Goal: Information Seeking & Learning: Learn about a topic

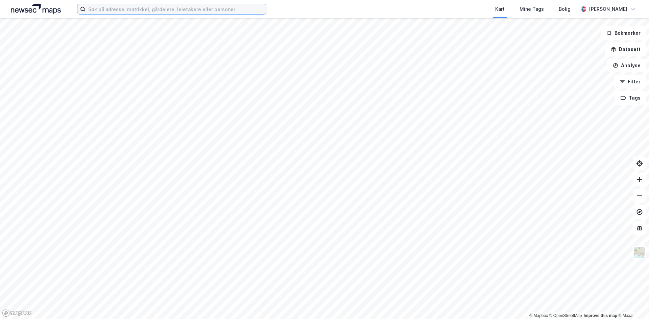
click at [130, 9] on input at bounding box center [176, 9] width 181 height 10
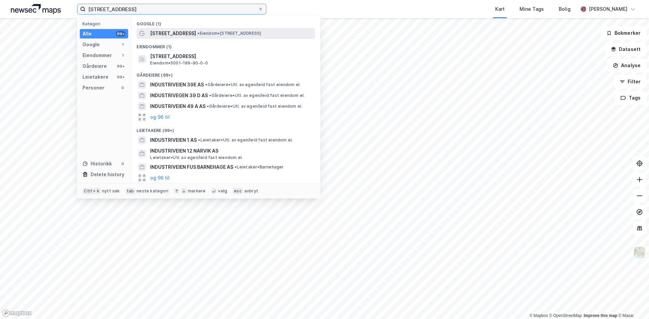
type input "[STREET_ADDRESS]"
click at [201, 32] on span "• Eiendom • [STREET_ADDRESS]" at bounding box center [229, 33] width 64 height 5
